Goal: Task Accomplishment & Management: Use online tool/utility

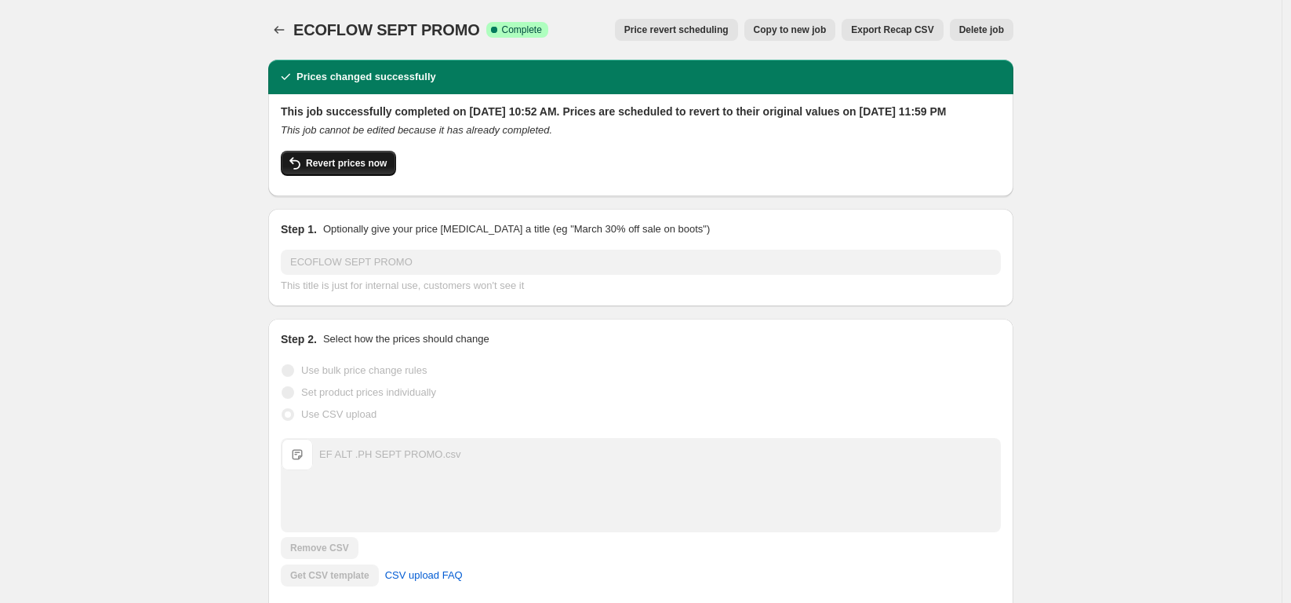
click at [362, 169] on span "Revert prices now" at bounding box center [346, 163] width 81 height 13
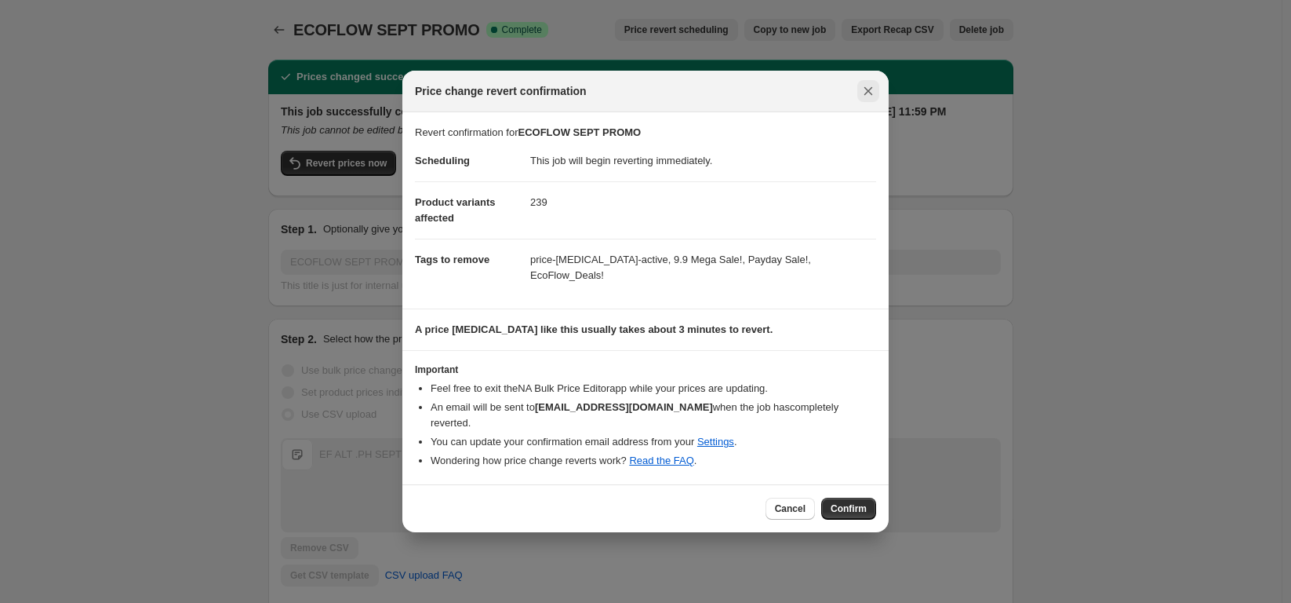
click at [865, 99] on icon "Close" at bounding box center [869, 91] width 16 height 16
checkbox input "true"
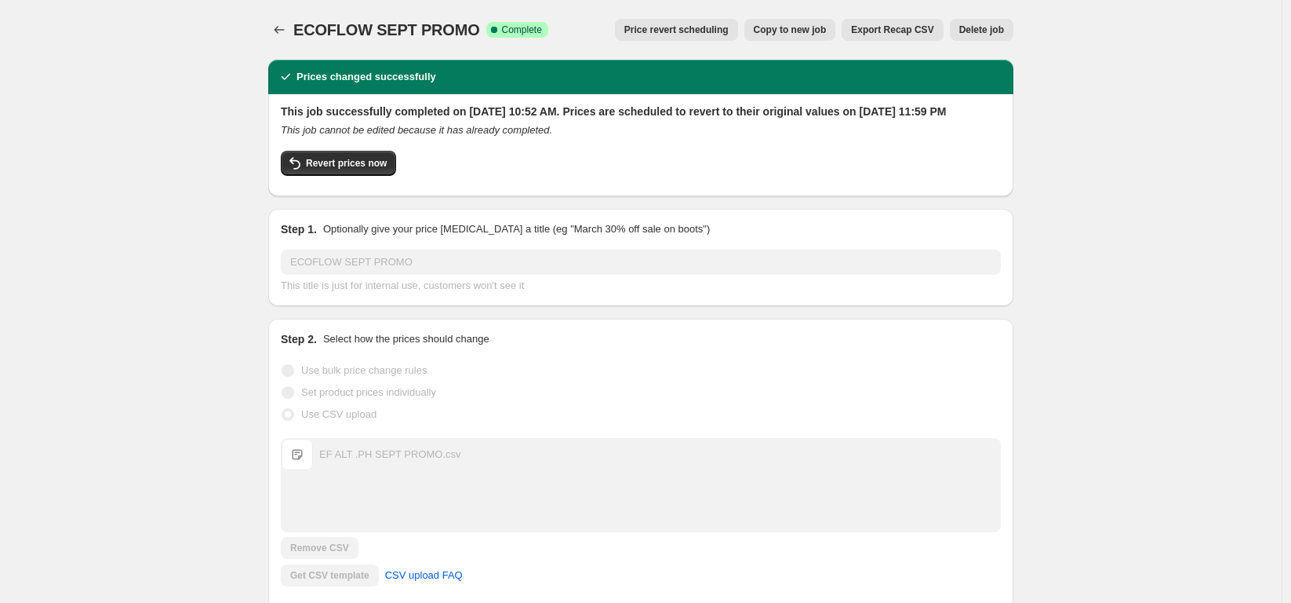
click at [805, 30] on span "Copy to new job" at bounding box center [790, 30] width 73 height 13
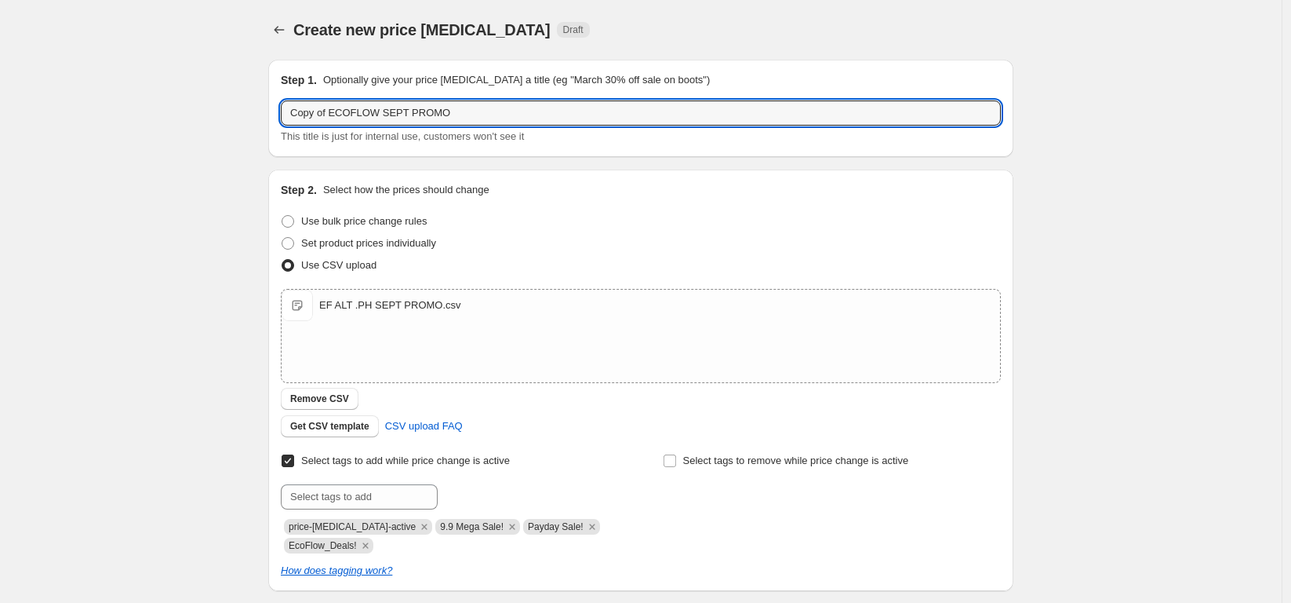
drag, startPoint x: 336, startPoint y: 113, endPoint x: 270, endPoint y: 117, distance: 66.0
click at [270, 117] on div "Step 1. Optionally give your price [MEDICAL_DATA] a title (eg "March 30% off sa…" at bounding box center [635, 392] width 758 height 691
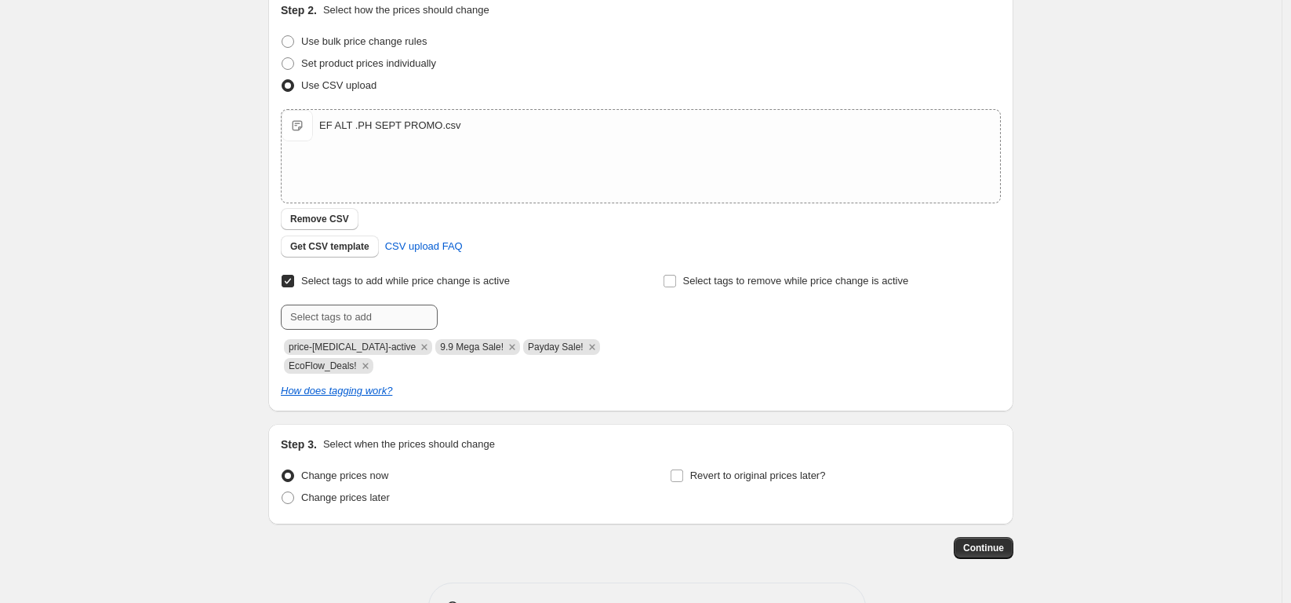
scroll to position [207, 0]
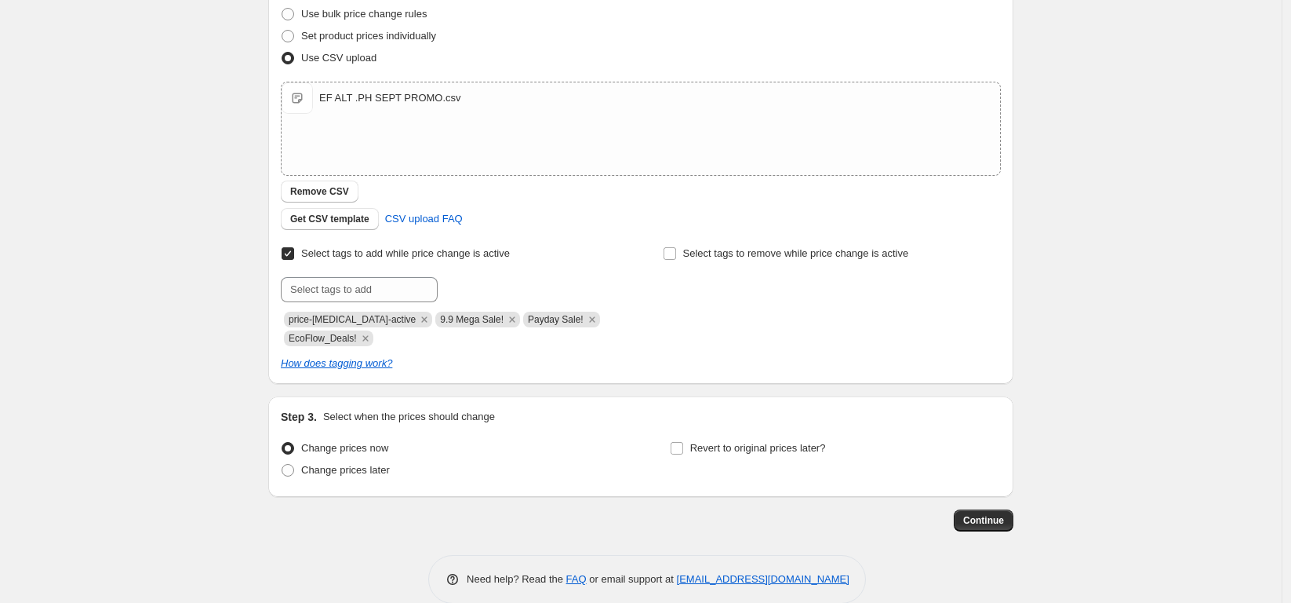
type input "ECOFLOW SEPT PROMO"
drag, startPoint x: 371, startPoint y: 290, endPoint x: 397, endPoint y: 282, distance: 26.8
click at [372, 290] on input "text" at bounding box center [359, 289] width 157 height 25
paste input "Deals_EcoFlow"
type input "Deals_EcoFlow"
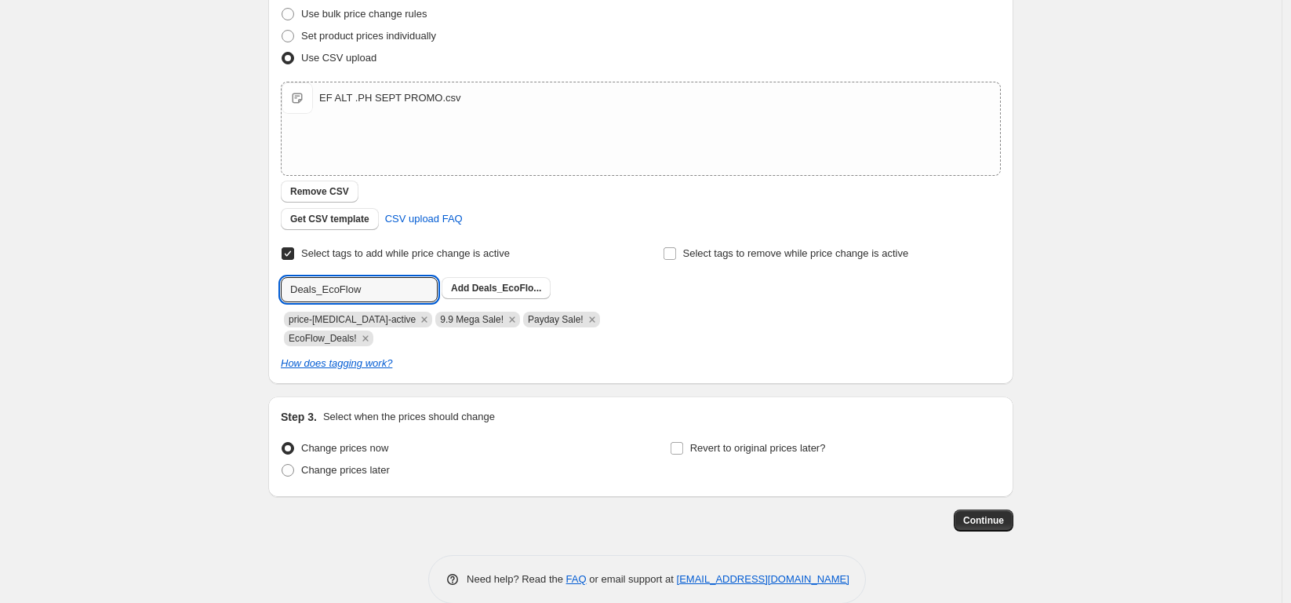
click at [486, 285] on span "Deals_EcoFlo..." at bounding box center [507, 287] width 70 height 11
drag, startPoint x: 746, startPoint y: 452, endPoint x: 800, endPoint y: 461, distance: 54.8
click at [746, 452] on span "Revert to original prices later?" at bounding box center [758, 448] width 136 height 12
click at [683, 452] on input "Revert to original prices later?" at bounding box center [677, 448] width 13 height 13
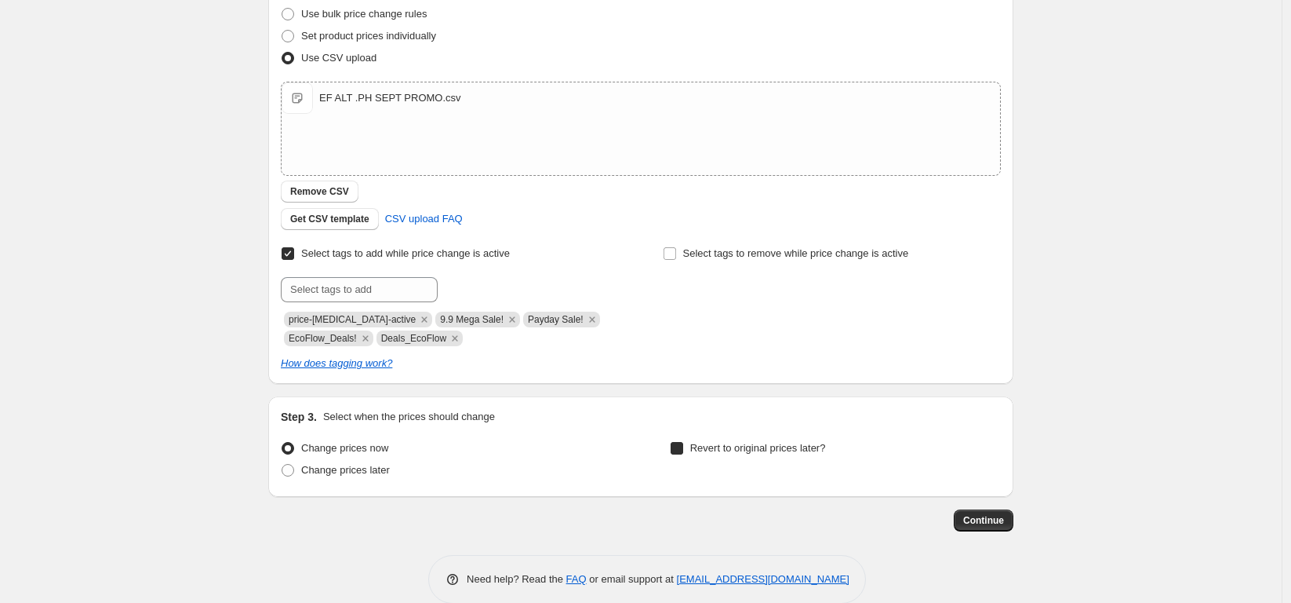
checkbox input "true"
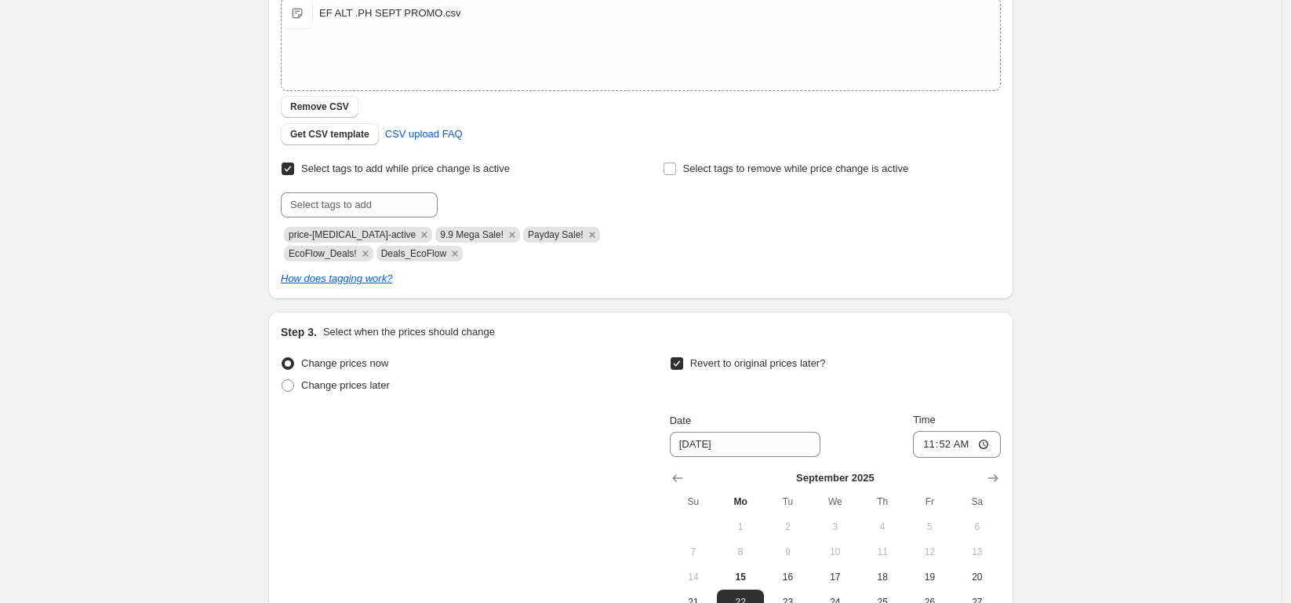
scroll to position [500, 0]
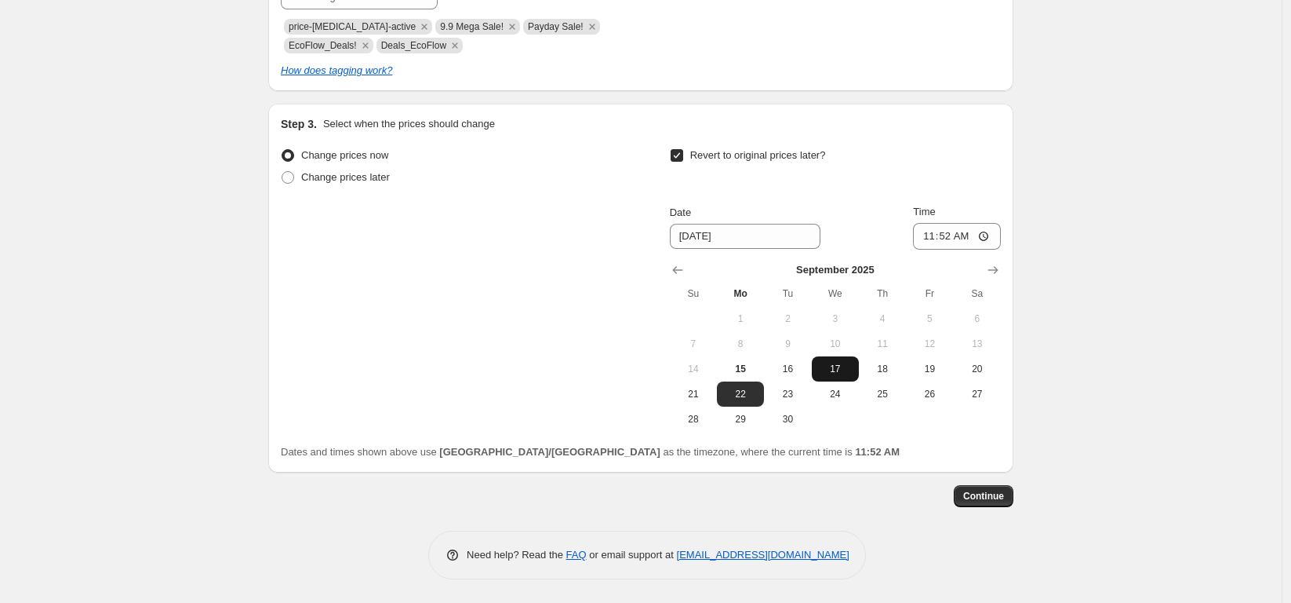
drag, startPoint x: 792, startPoint y: 417, endPoint x: 854, endPoint y: 373, distance: 76.0
click at [794, 417] on span "30" at bounding box center [787, 419] width 35 height 13
type input "[DATE]"
click at [947, 237] on input "11:52" at bounding box center [957, 236] width 88 height 27
click at [991, 231] on input "11:52" at bounding box center [957, 236] width 88 height 27
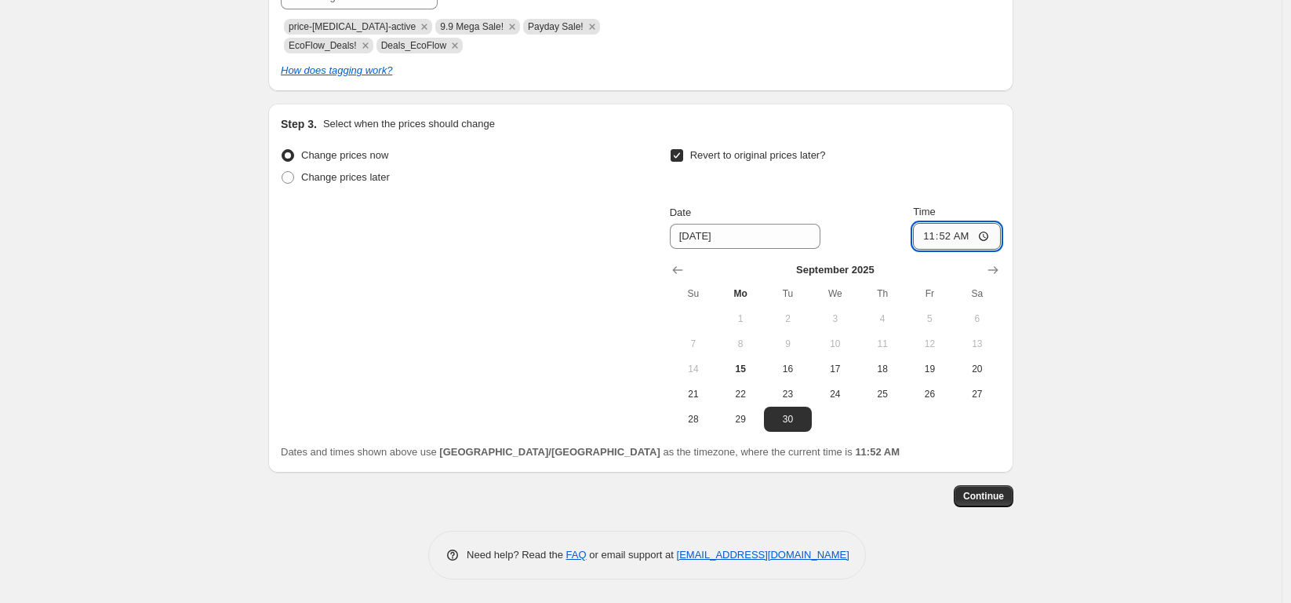
click at [989, 233] on input "11:52" at bounding box center [957, 236] width 88 height 27
type input "23:59"
click at [1066, 311] on div "Create new price change job. This page is ready Create new price change job Dra…" at bounding box center [641, 51] width 1282 height 1102
click at [987, 497] on span "Continue" at bounding box center [983, 496] width 41 height 13
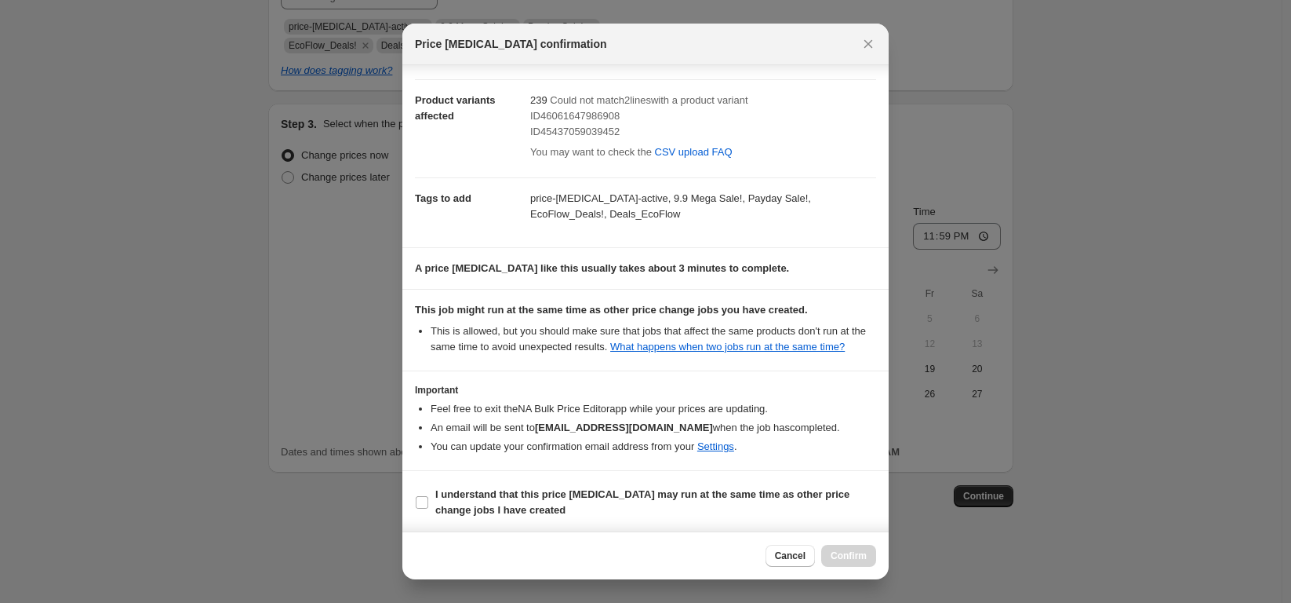
scroll to position [88, 0]
click at [431, 498] on label "I understand that this price change job may run at the same time as other price…" at bounding box center [645, 500] width 461 height 38
click at [428, 498] on input "I understand that this price change job may run at the same time as other price…" at bounding box center [422, 499] width 13 height 13
checkbox input "true"
drag, startPoint x: 850, startPoint y: 553, endPoint x: 845, endPoint y: 545, distance: 9.1
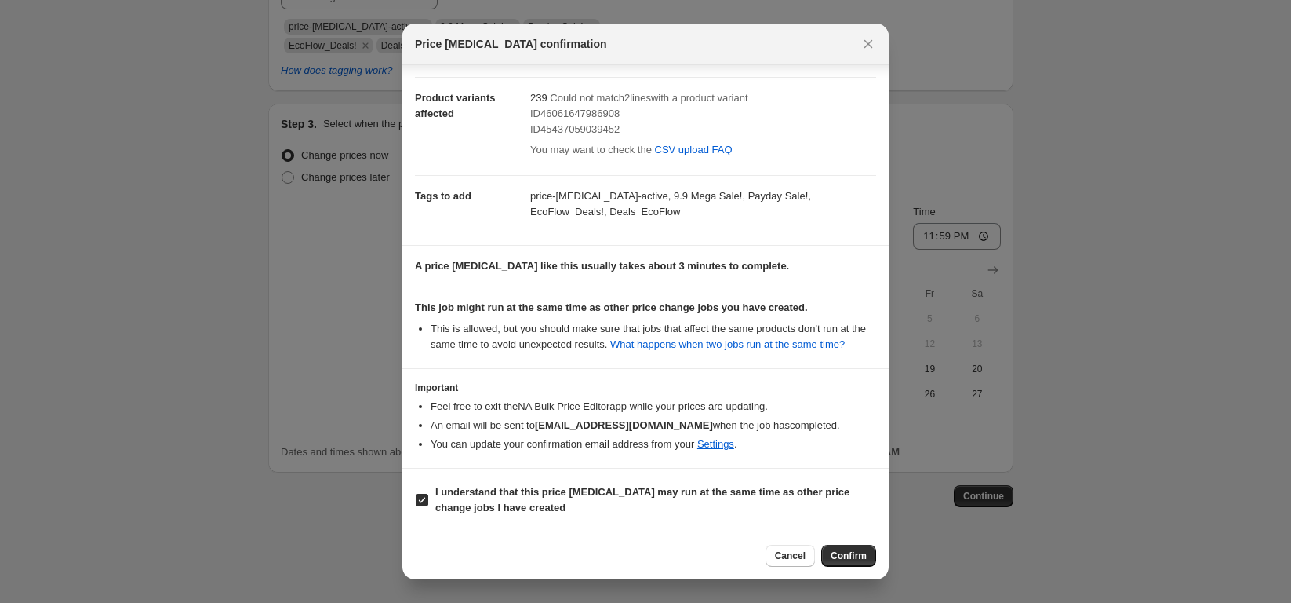
click at [850, 552] on span "Confirm" at bounding box center [849, 555] width 36 height 13
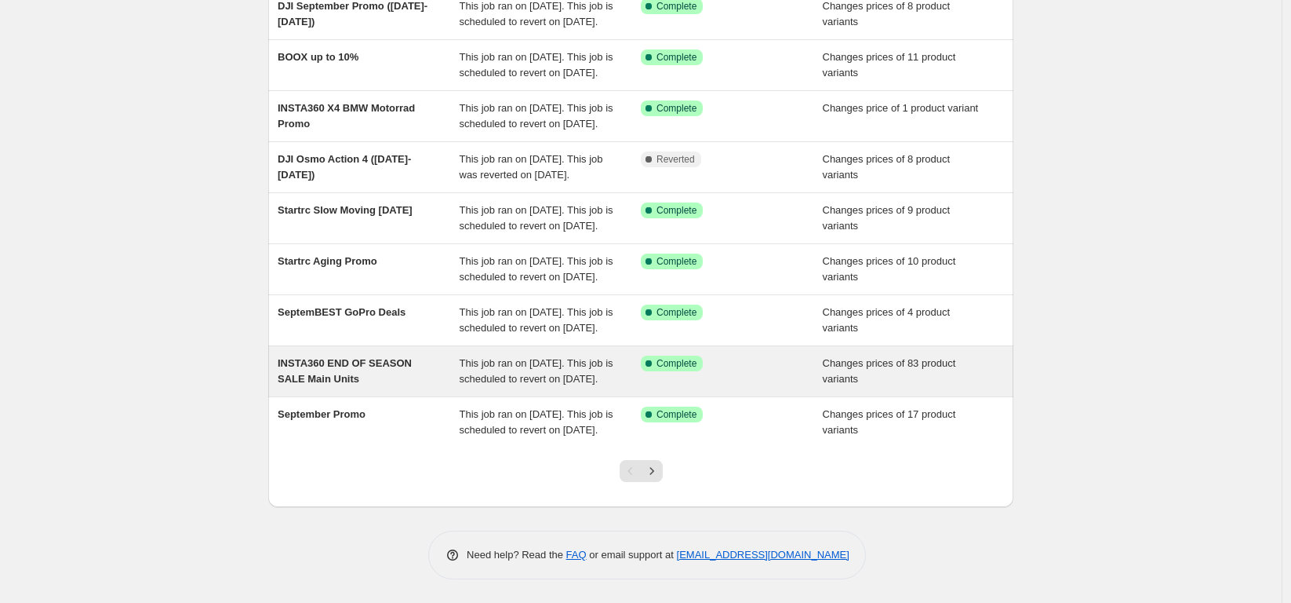
scroll to position [362, 0]
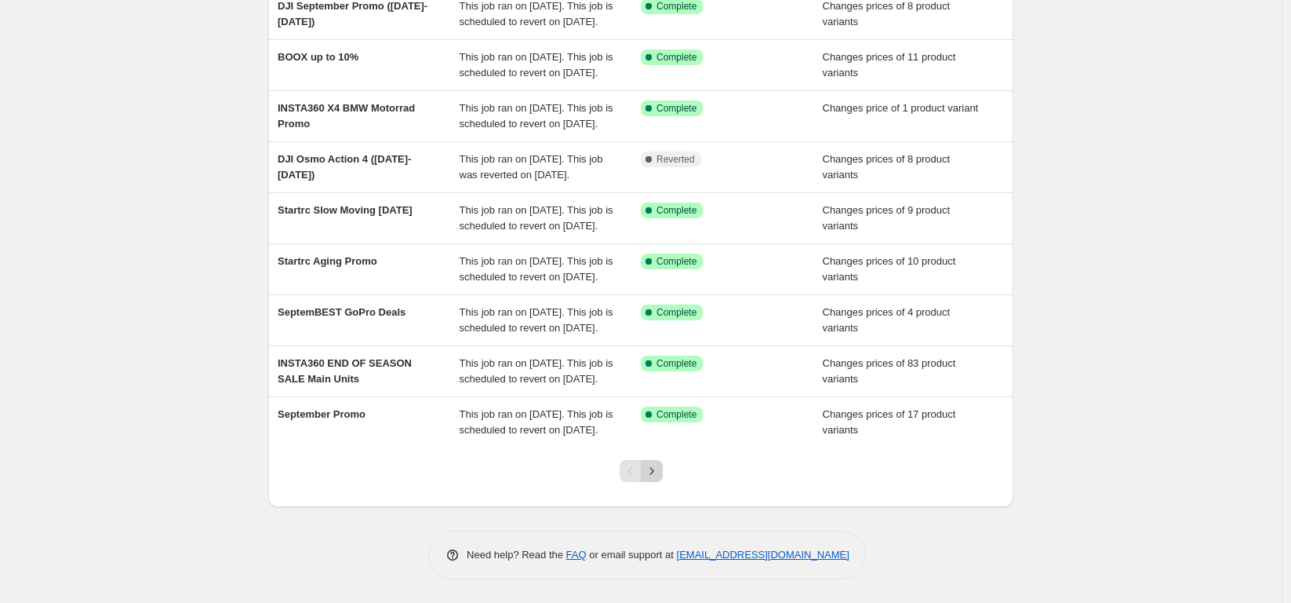
click at [660, 472] on icon "Next" at bounding box center [652, 471] width 16 height 16
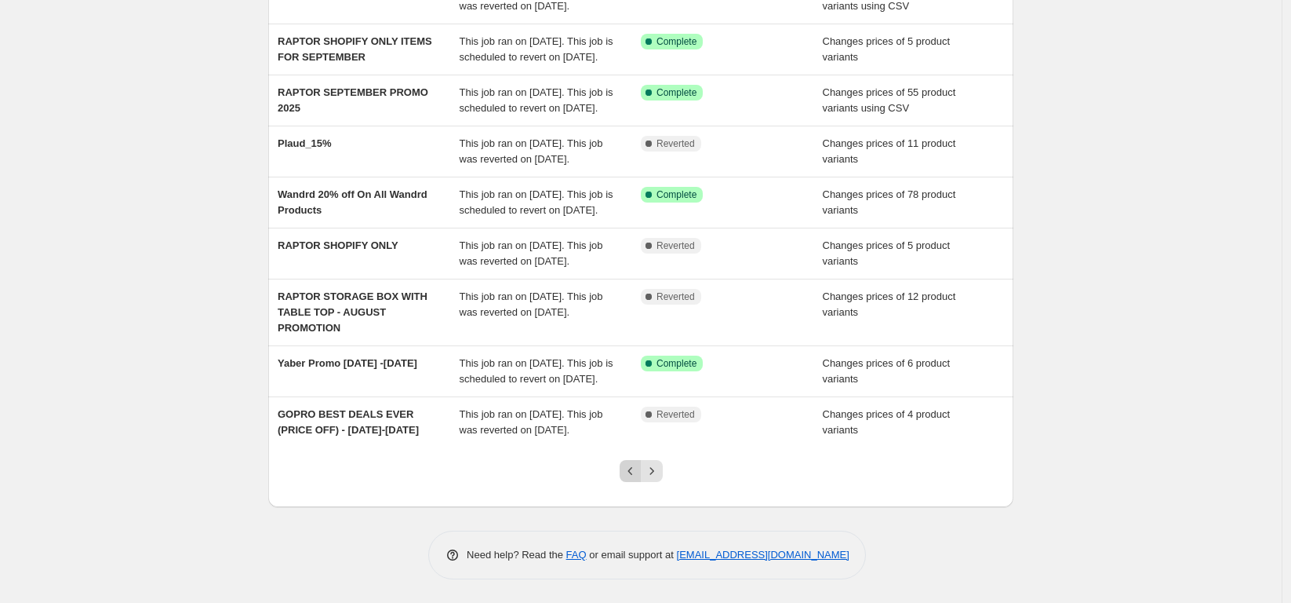
click at [628, 476] on icon "Previous" at bounding box center [631, 471] width 16 height 16
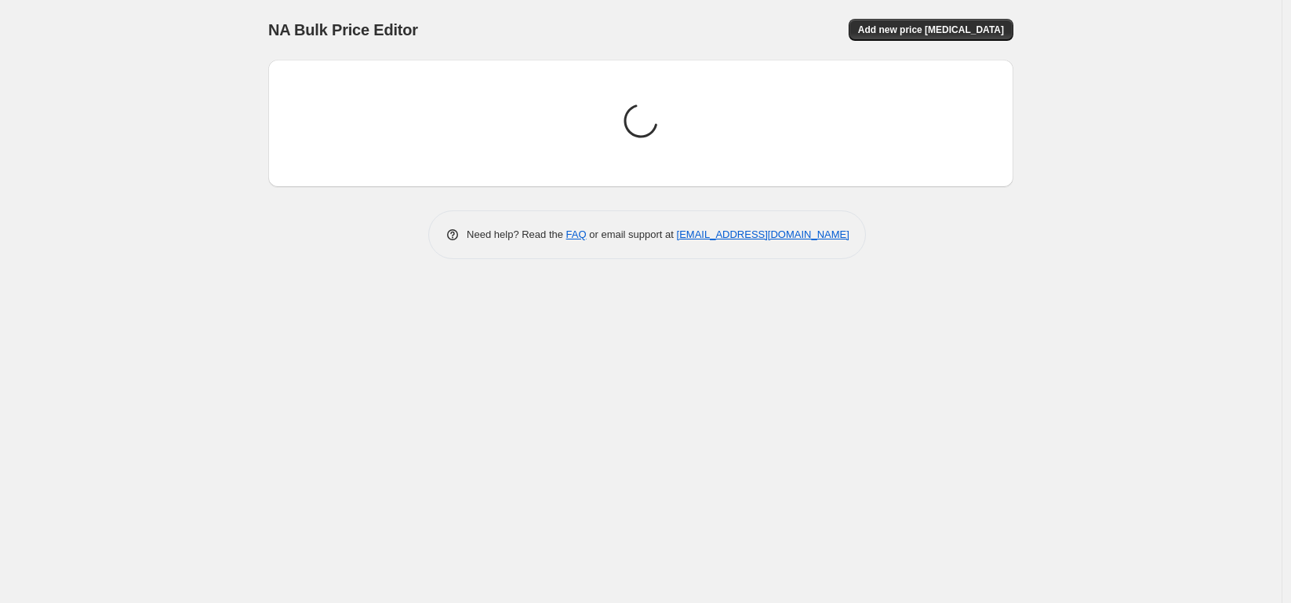
scroll to position [0, 0]
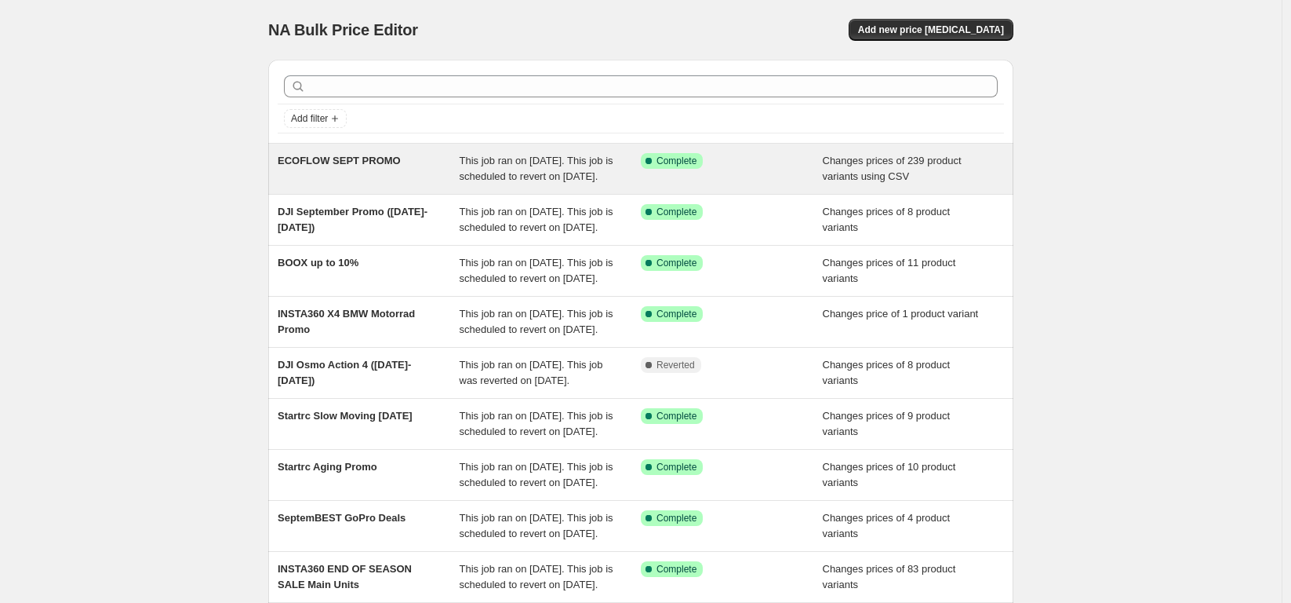
click at [589, 166] on div "This job ran on [DATE]. This job is scheduled to revert on [DATE]." at bounding box center [551, 168] width 182 height 31
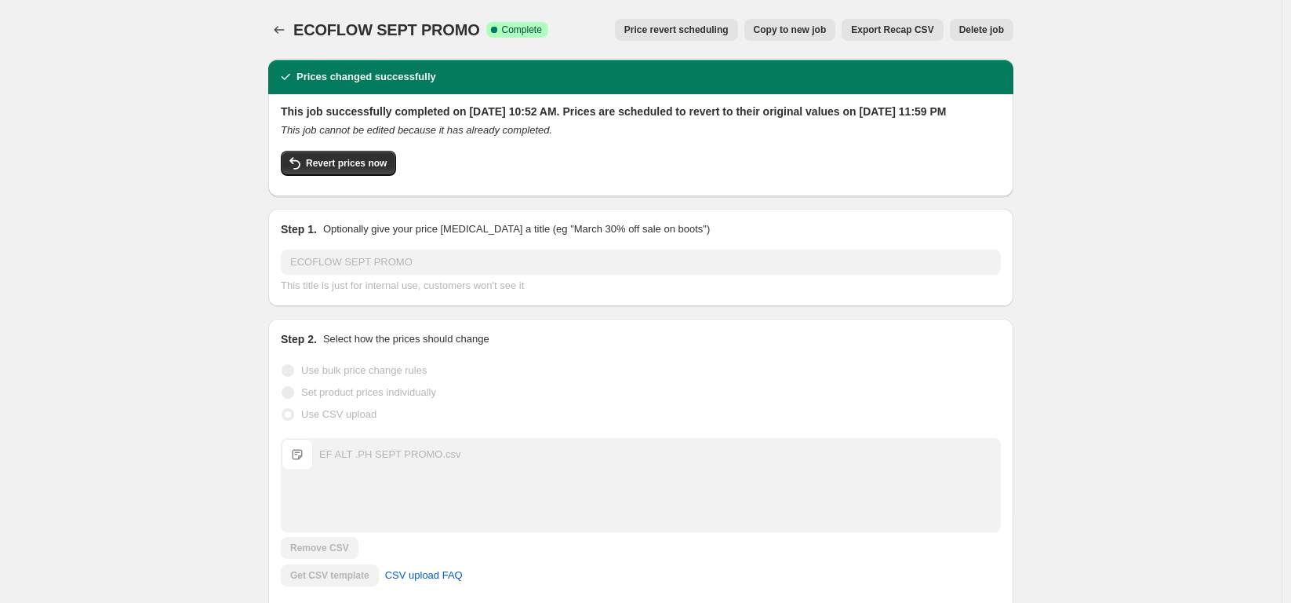
click at [1002, 32] on span "Delete job" at bounding box center [982, 30] width 45 height 13
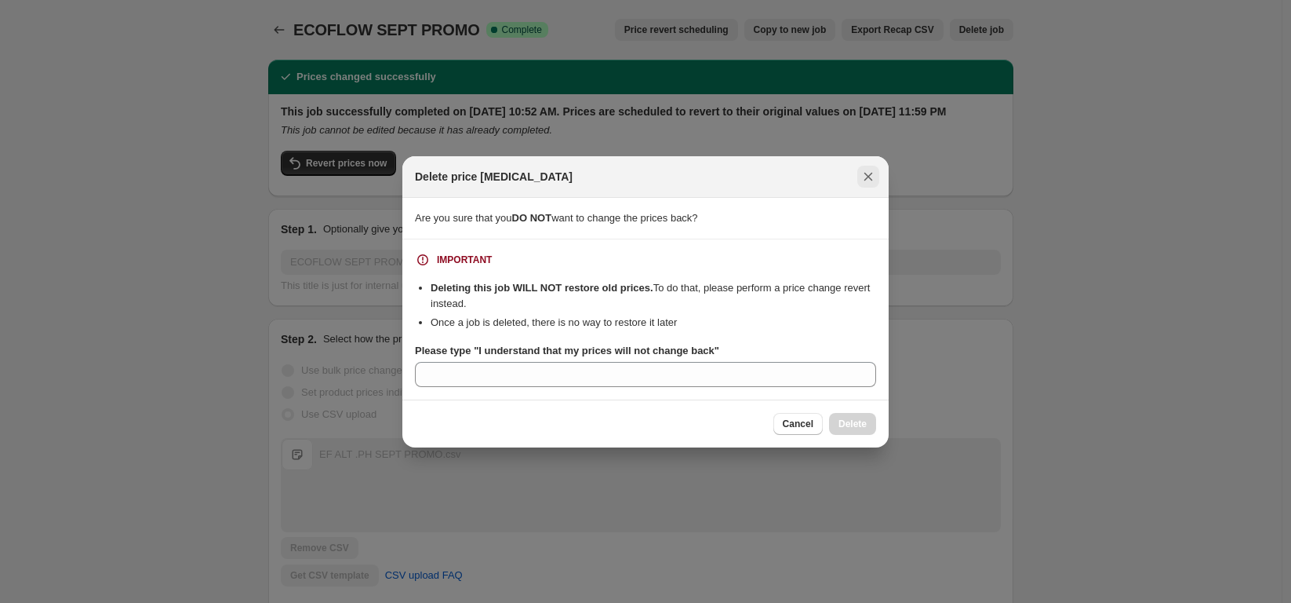
click at [870, 173] on icon "Close" at bounding box center [869, 176] width 9 height 9
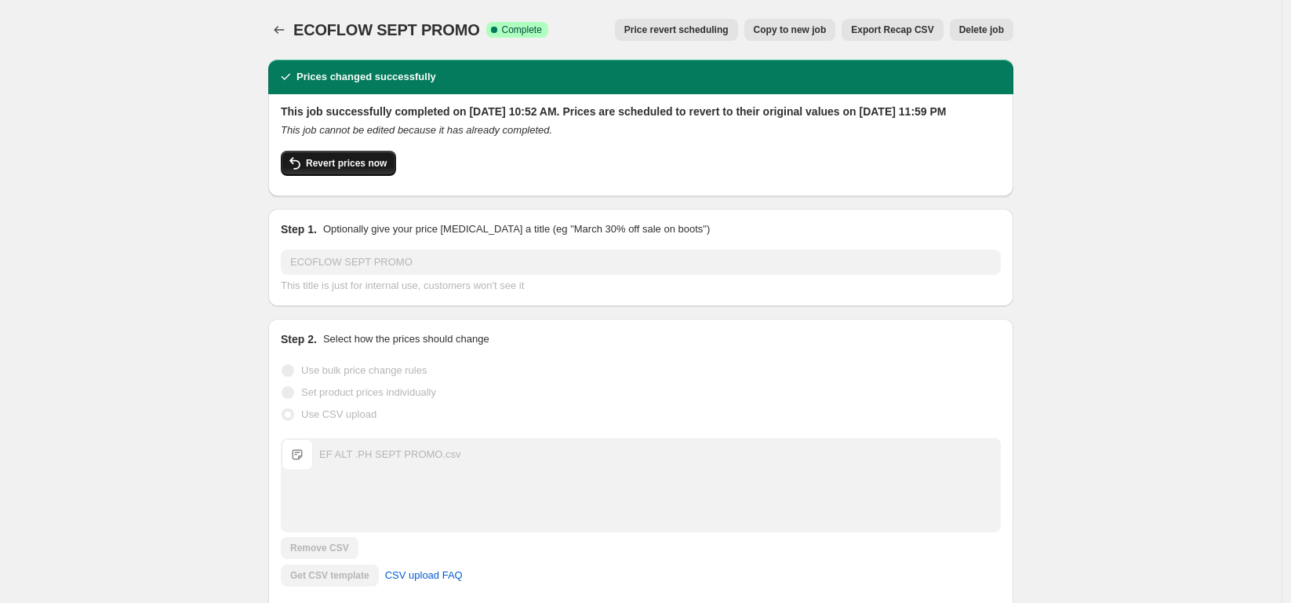
click at [314, 169] on span "Revert prices now" at bounding box center [346, 163] width 81 height 13
checkbox input "false"
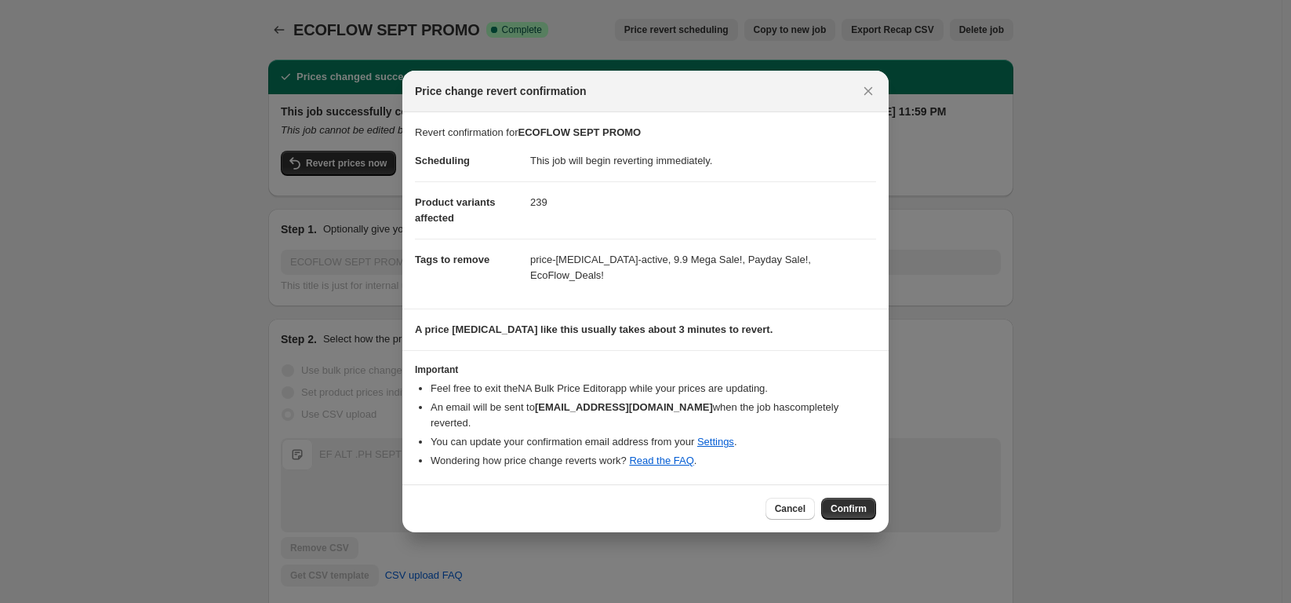
drag, startPoint x: 862, startPoint y: 488, endPoint x: 896, endPoint y: 417, distance: 79.0
click at [862, 502] on span "Confirm" at bounding box center [849, 508] width 36 height 13
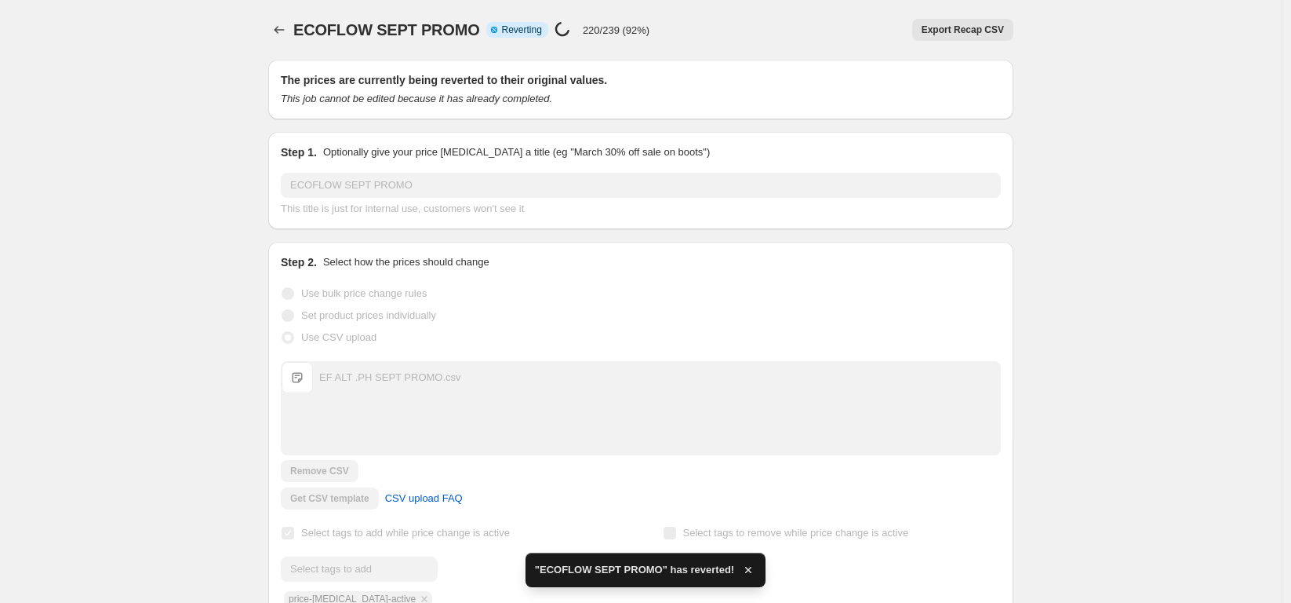
checkbox input "true"
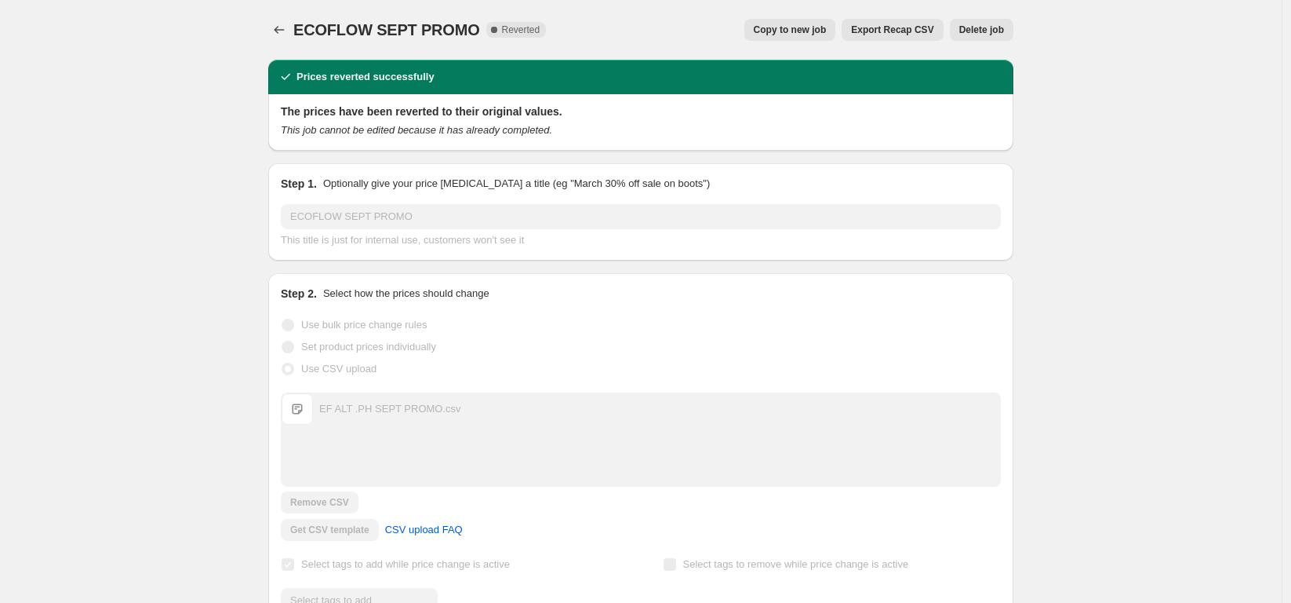
click at [986, 30] on span "Delete job" at bounding box center [982, 30] width 45 height 13
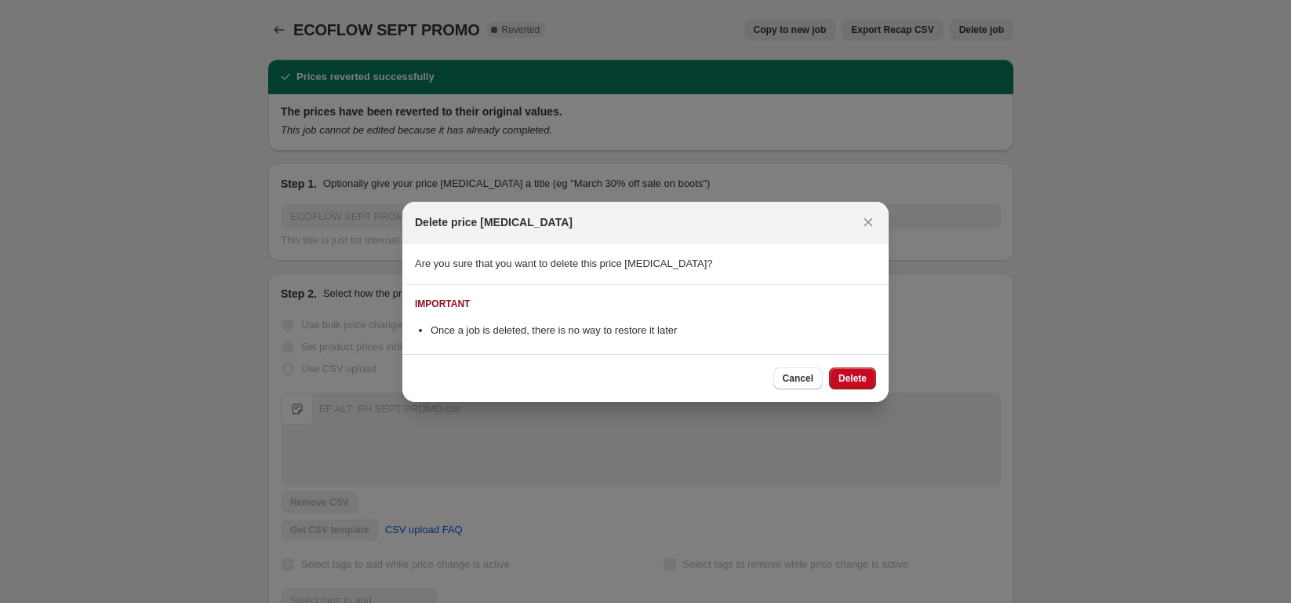
click at [861, 378] on span "Delete" at bounding box center [853, 378] width 28 height 13
